Goal: Task Accomplishment & Management: Understand process/instructions

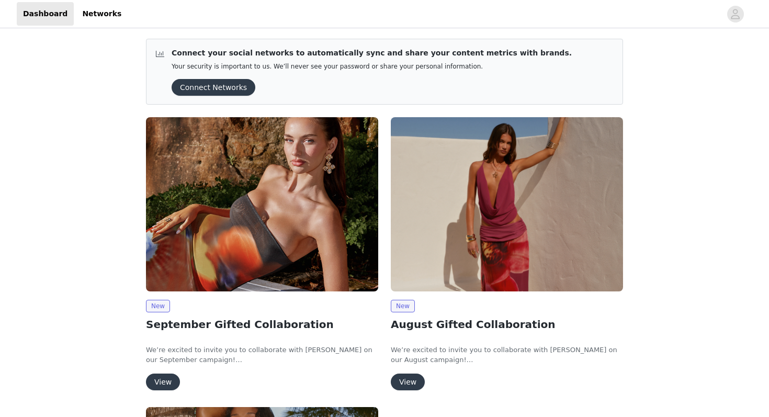
click at [164, 378] on button "View" at bounding box center [163, 381] width 34 height 17
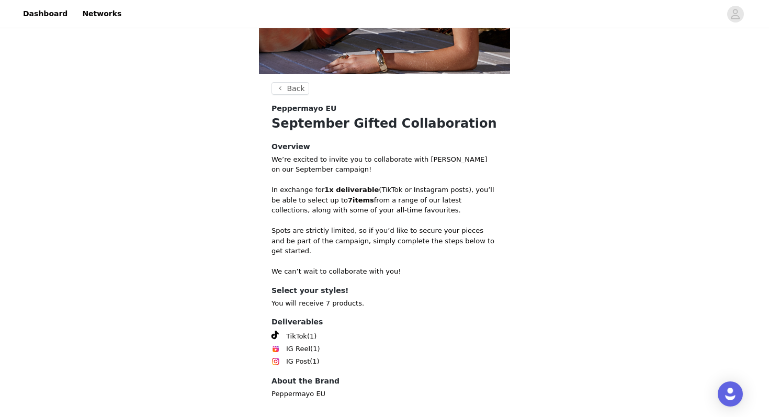
scroll to position [269, 0]
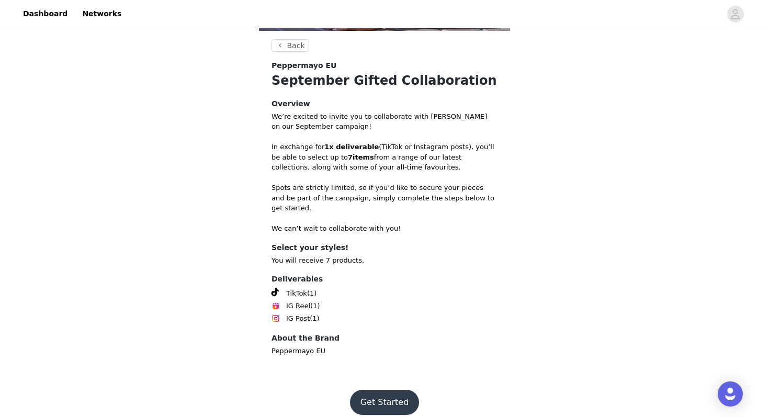
click at [384, 390] on button "Get Started" at bounding box center [385, 402] width 70 height 25
